Goal: Information Seeking & Learning: Learn about a topic

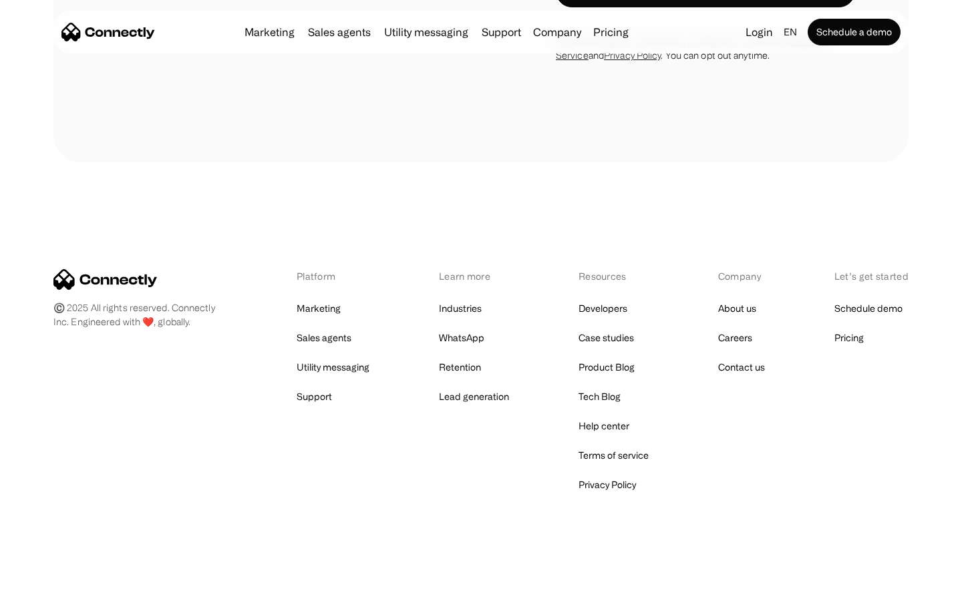
scroll to position [4753, 0]
